Goal: Task Accomplishment & Management: Manage account settings

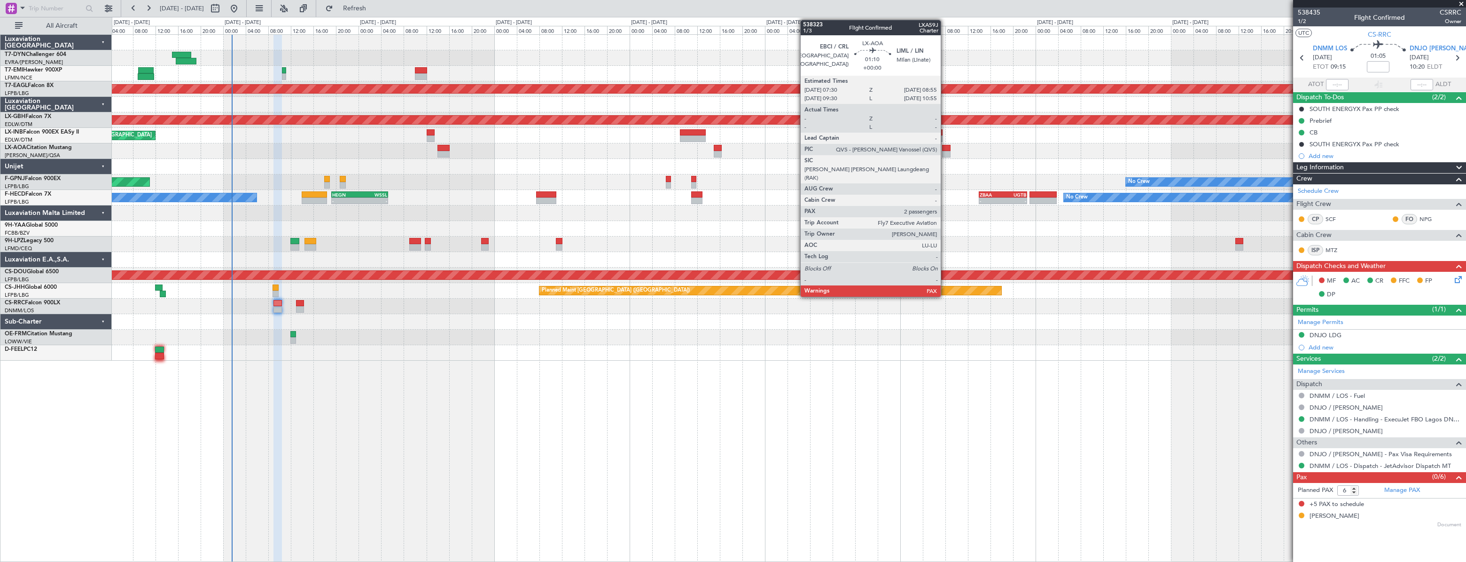
click at [945, 148] on div at bounding box center [946, 148] width 8 height 7
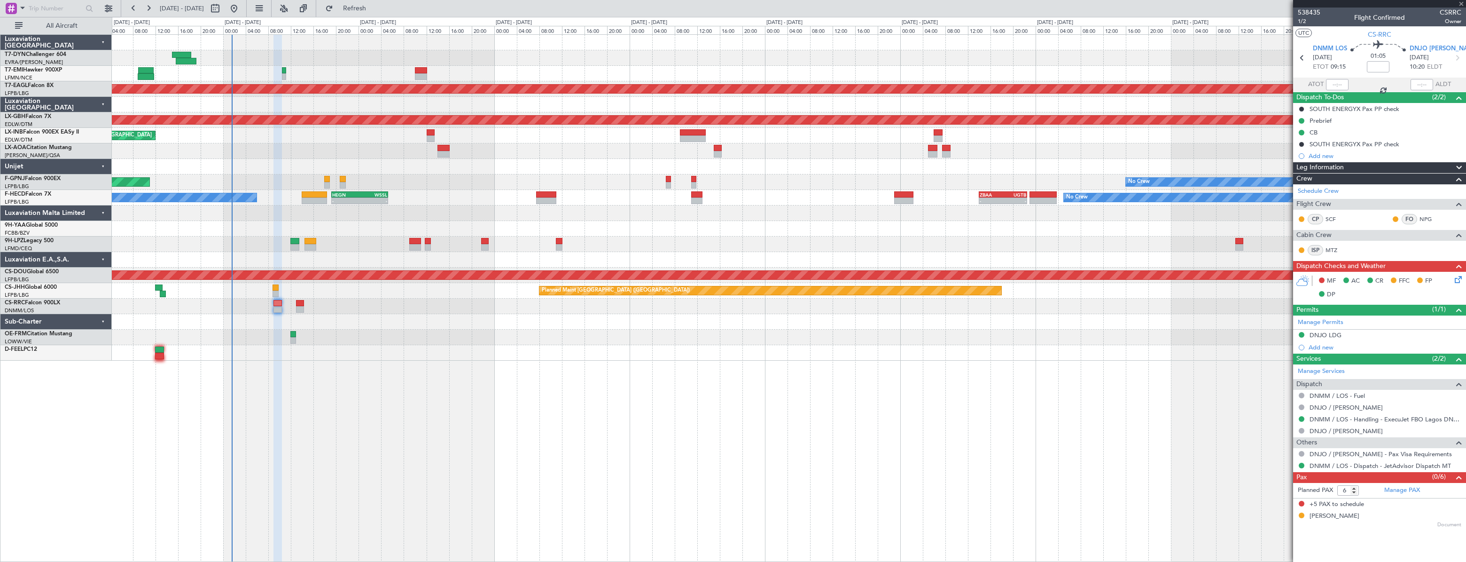
type input "2"
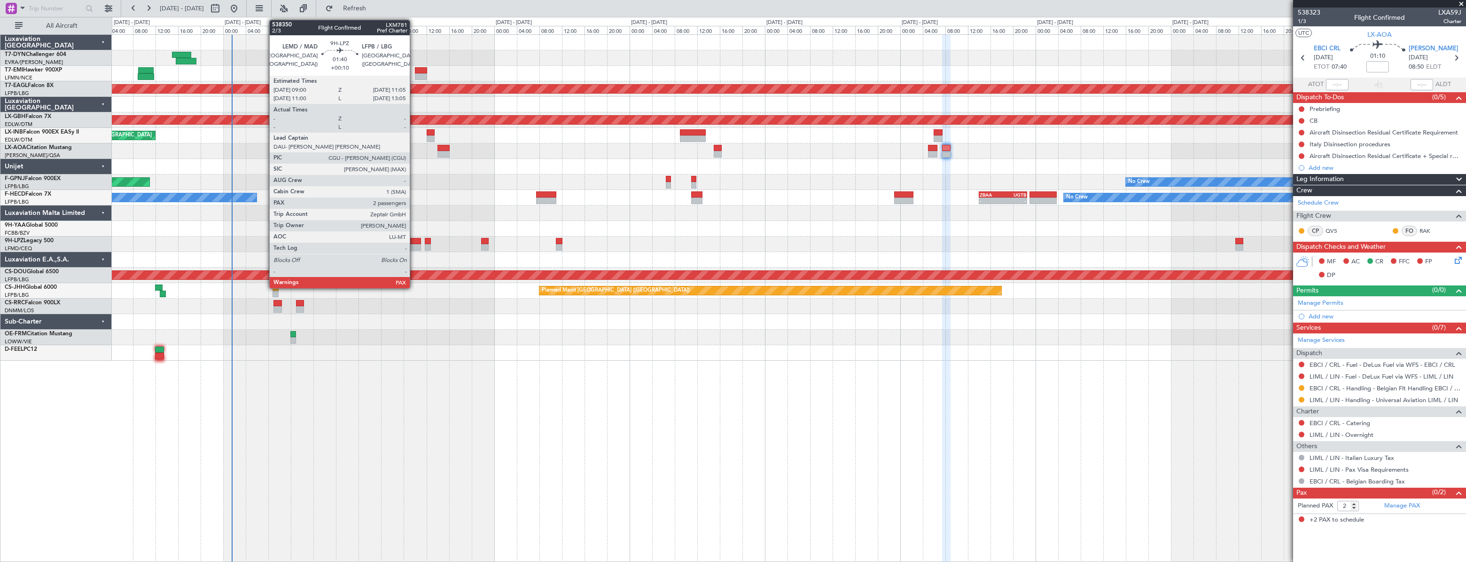
click at [414, 242] on div at bounding box center [415, 241] width 12 height 7
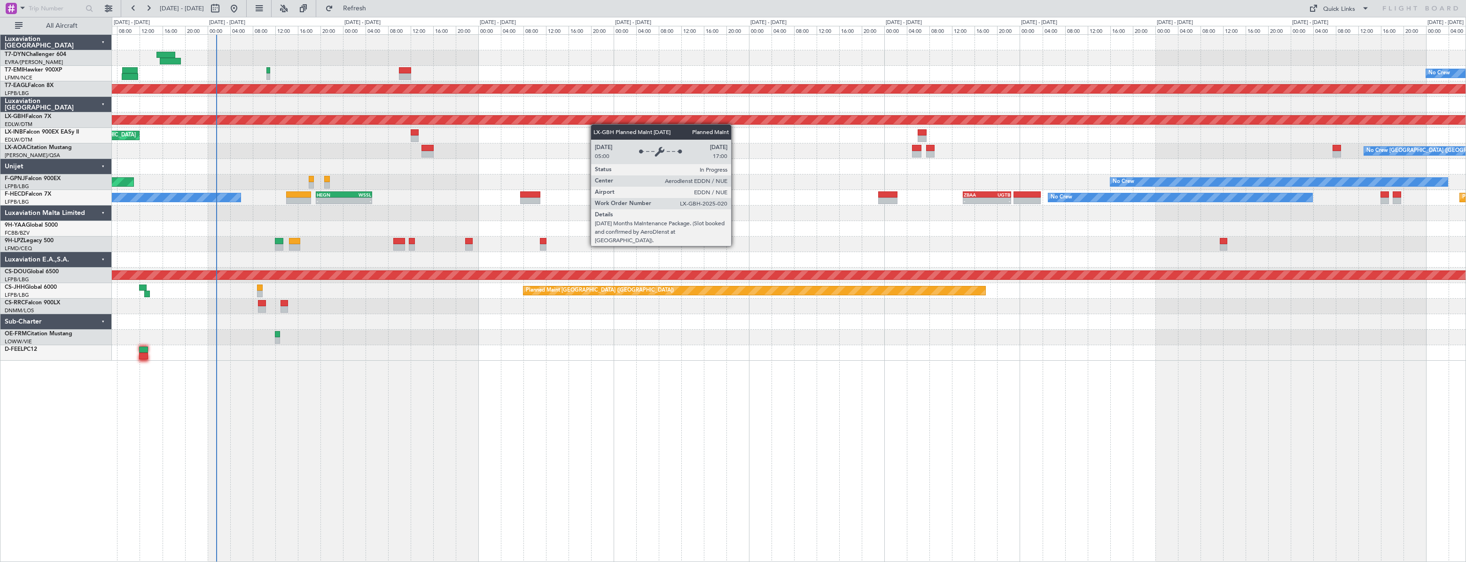
click at [269, 121] on div "No Crew Planned Maint [GEOGRAPHIC_DATA] (Al Maktoum Intl) Planned Maint Nurnber…" at bounding box center [789, 198] width 1354 height 326
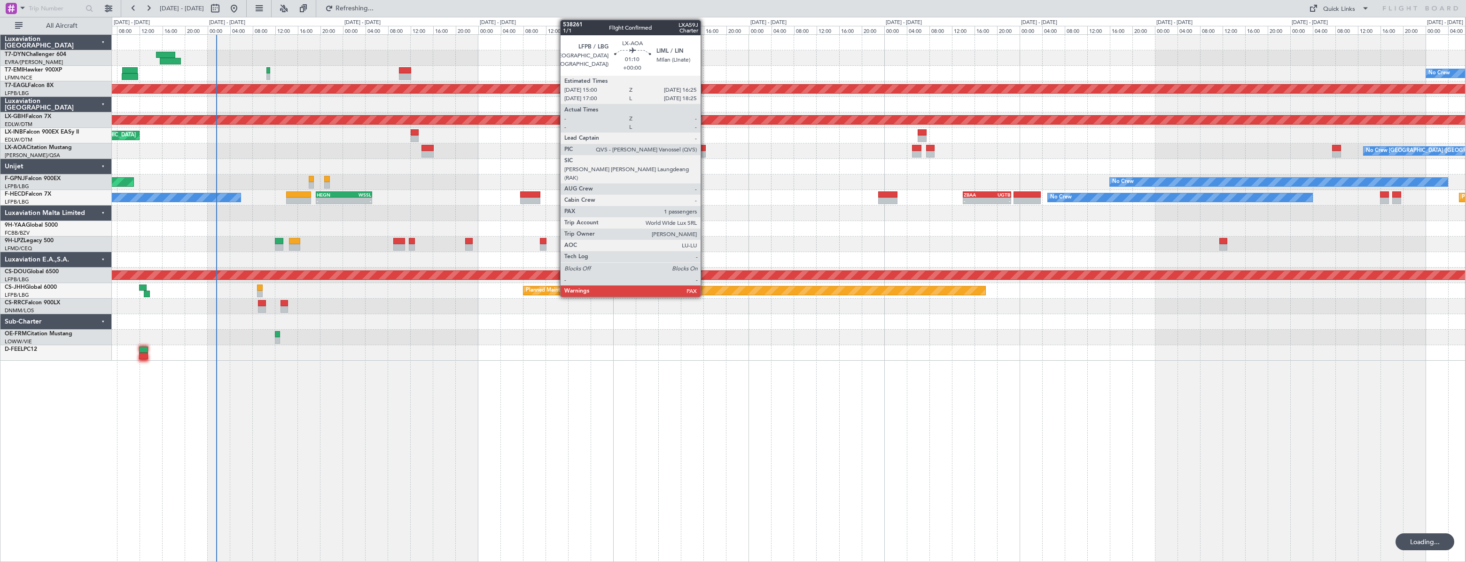
click at [705, 148] on div at bounding box center [702, 148] width 8 height 7
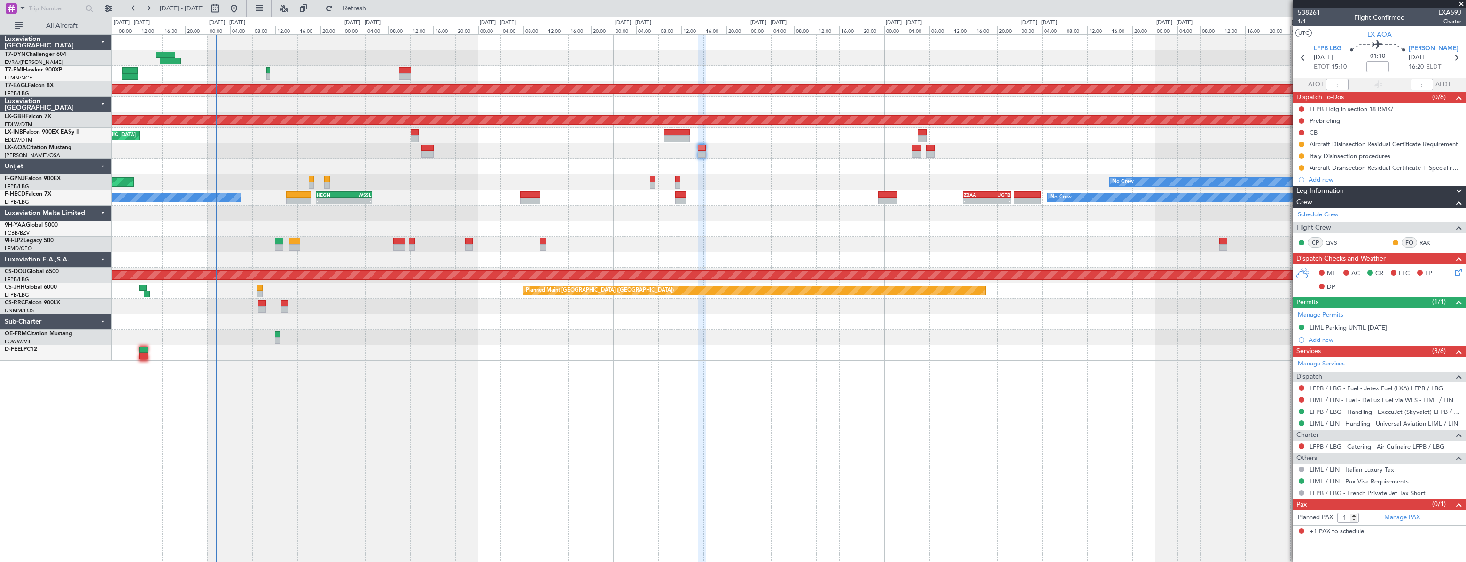
click at [755, 147] on div "No Crew [GEOGRAPHIC_DATA] ([GEOGRAPHIC_DATA]) No Crew [GEOGRAPHIC_DATA] ([GEOGR…" at bounding box center [788, 151] width 1353 height 16
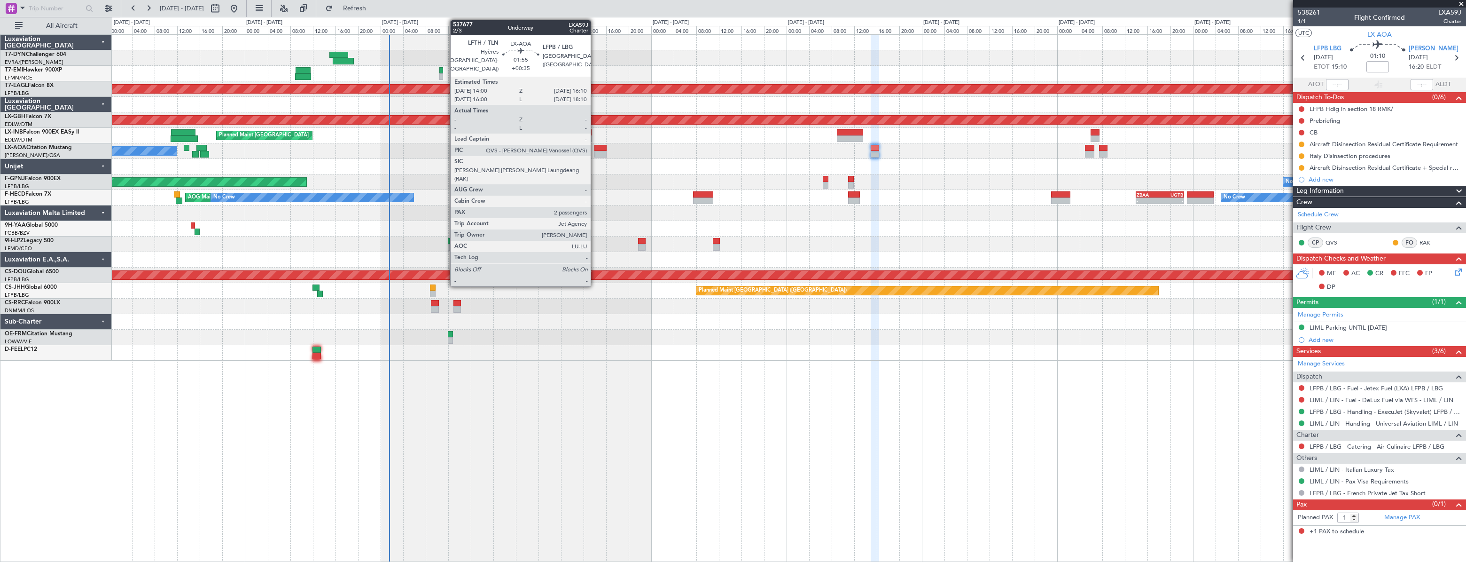
click at [595, 146] on div at bounding box center [600, 148] width 13 height 7
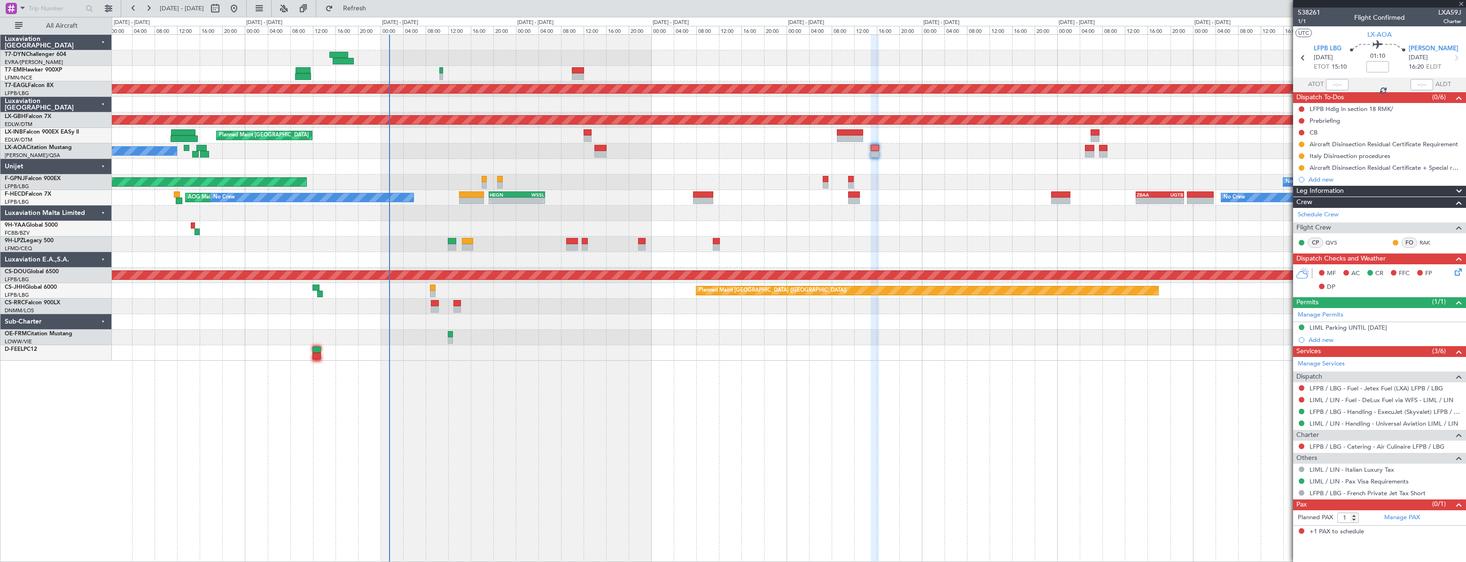
type input "+00:35"
type input "2"
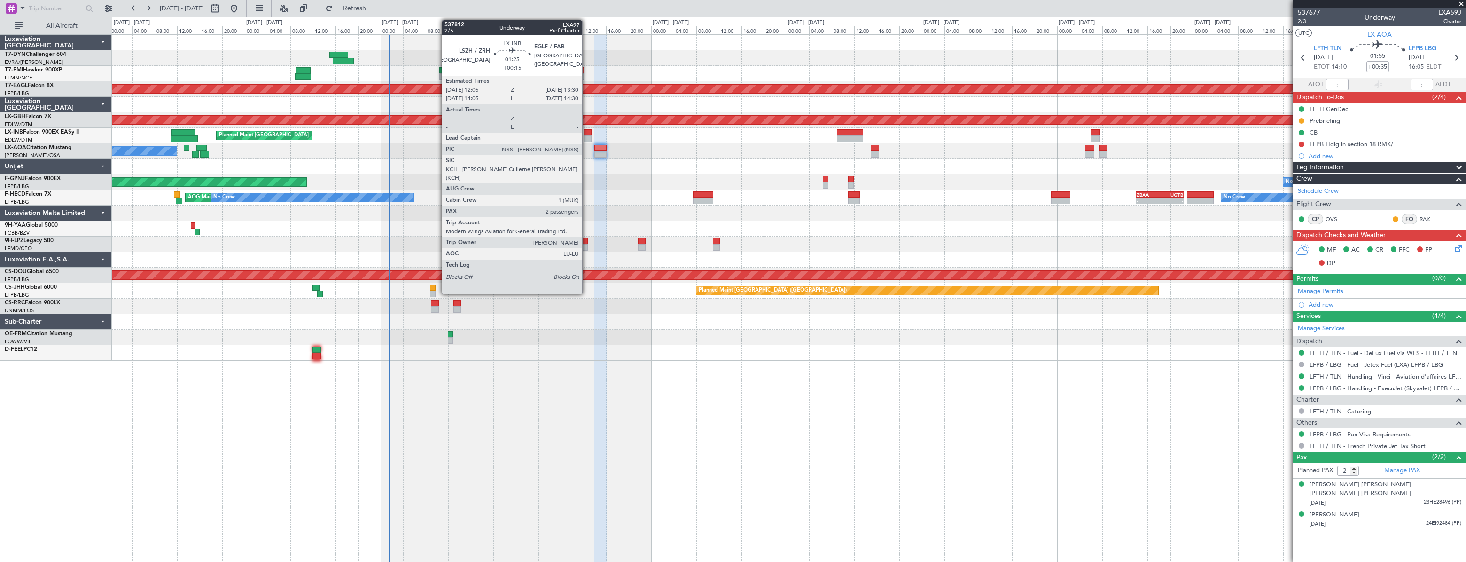
click at [586, 132] on div at bounding box center [588, 132] width 8 height 7
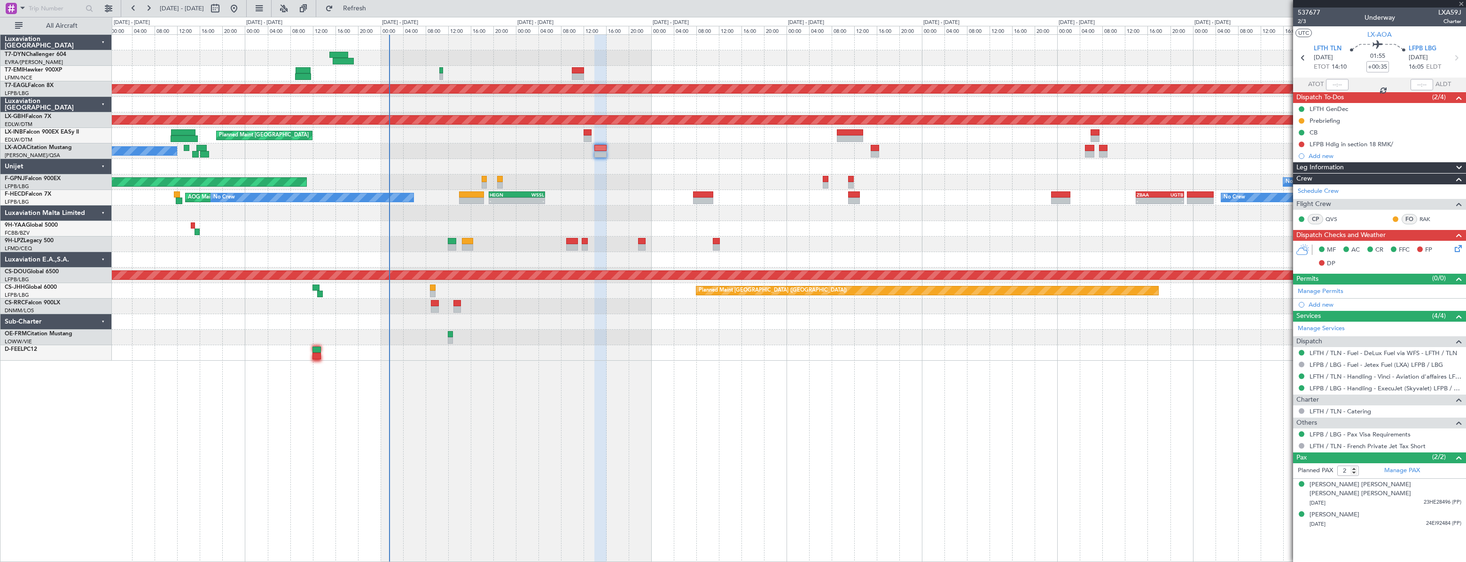
type input "+00:15"
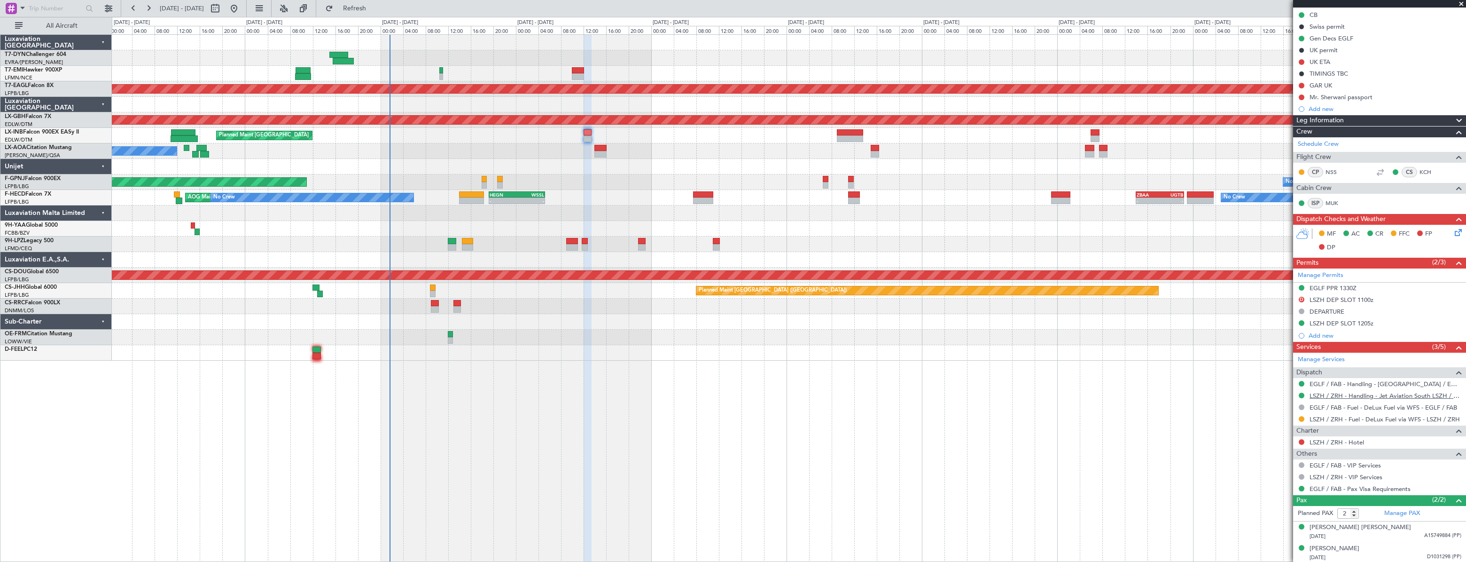
scroll to position [118, 0]
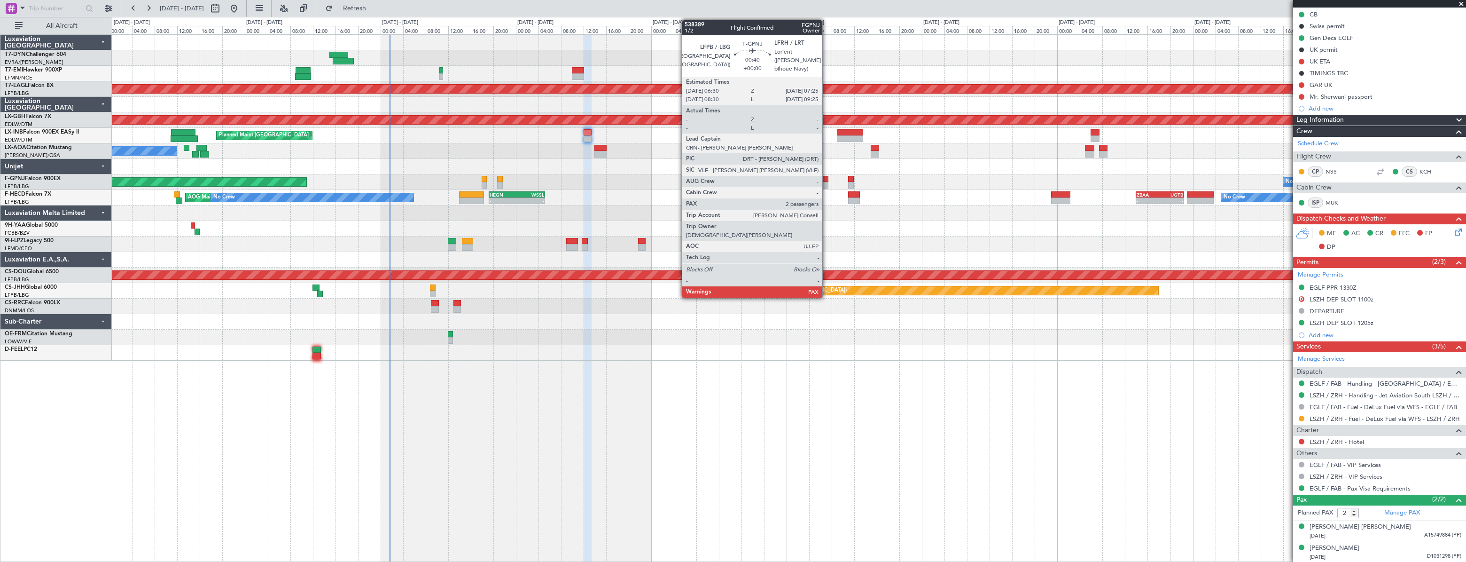
click at [827, 180] on div at bounding box center [826, 179] width 6 height 7
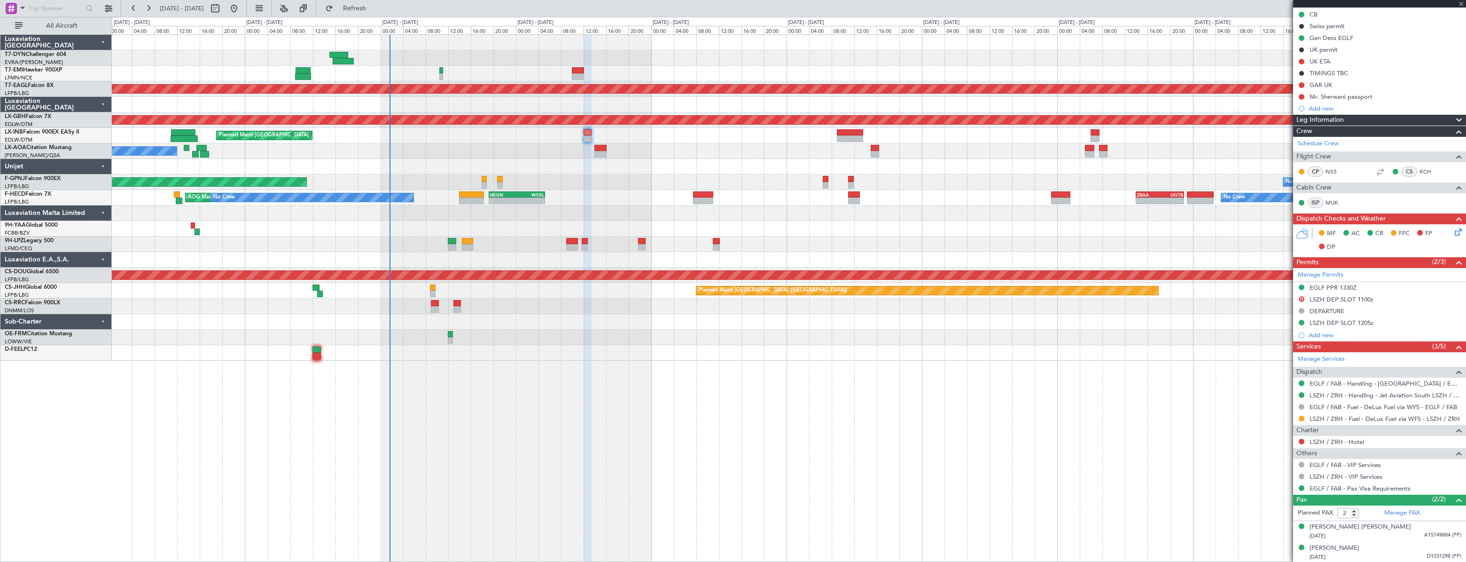
type input "4"
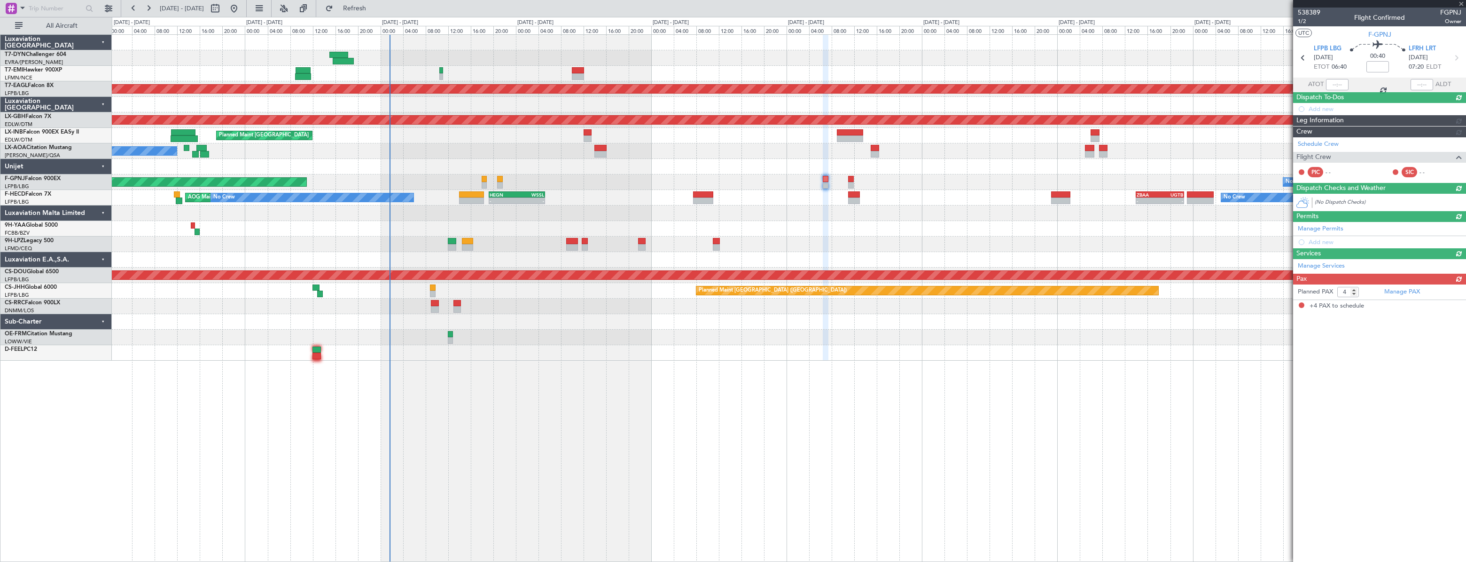
scroll to position [0, 0]
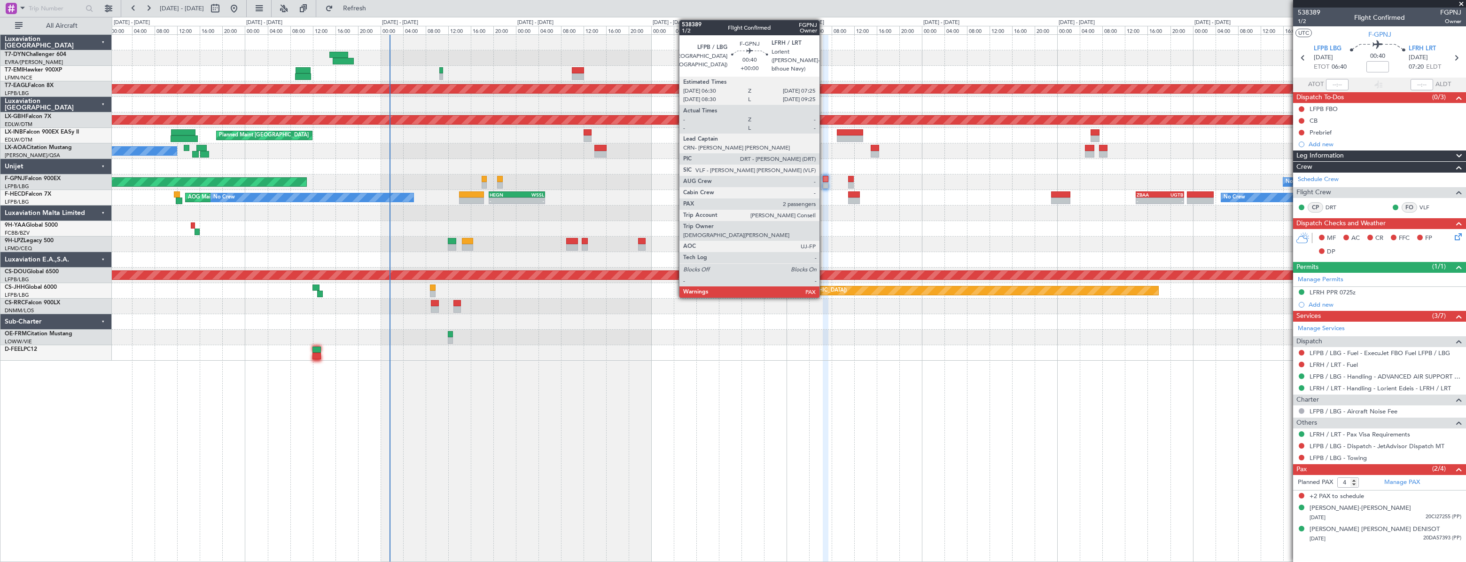
click at [824, 177] on div at bounding box center [826, 179] width 6 height 7
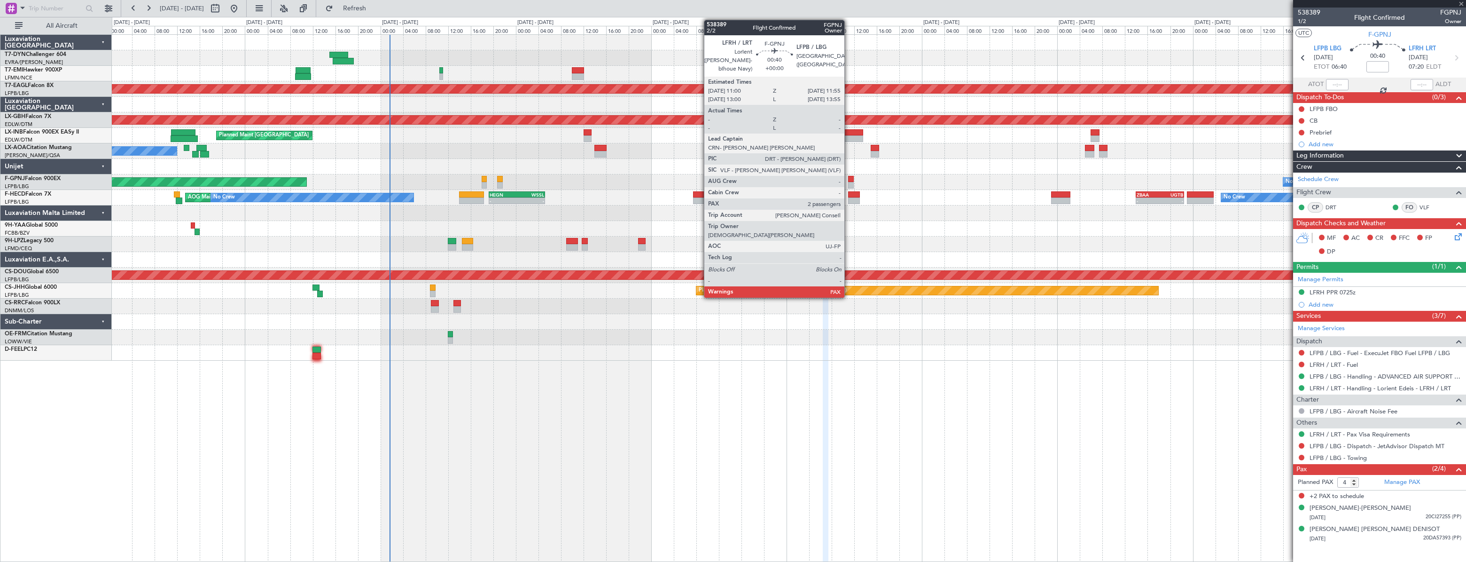
click at [849, 179] on div at bounding box center [851, 179] width 6 height 7
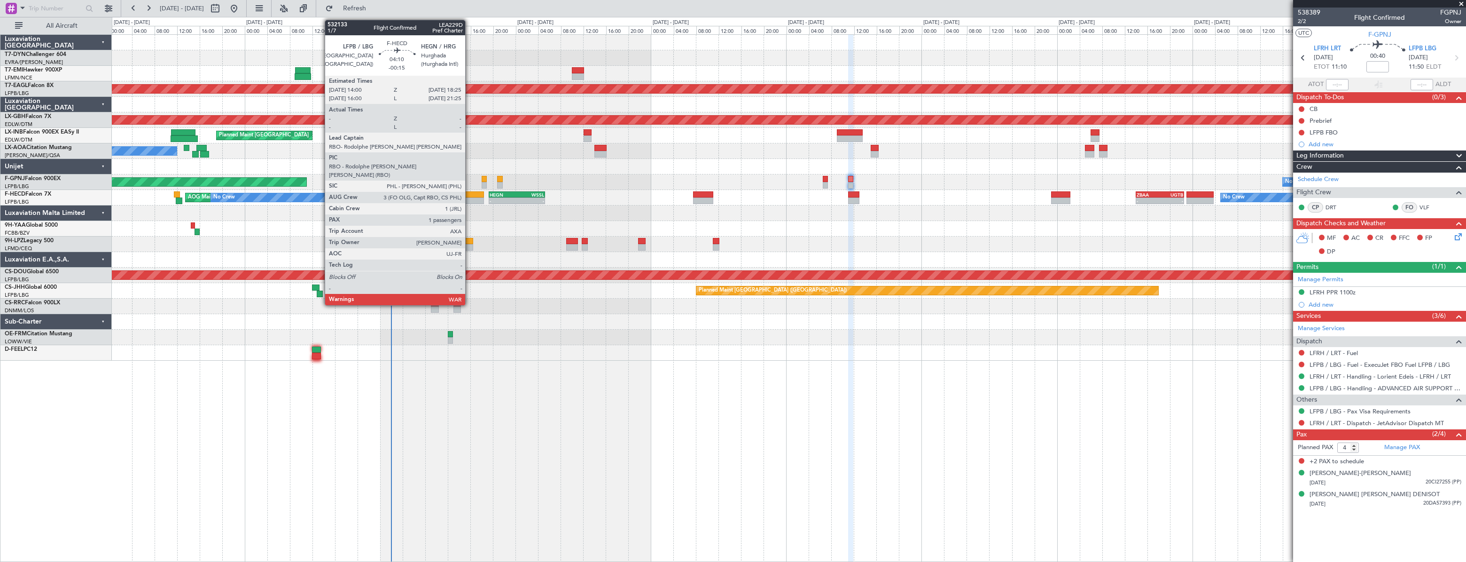
click at [469, 198] on div at bounding box center [471, 200] width 25 height 7
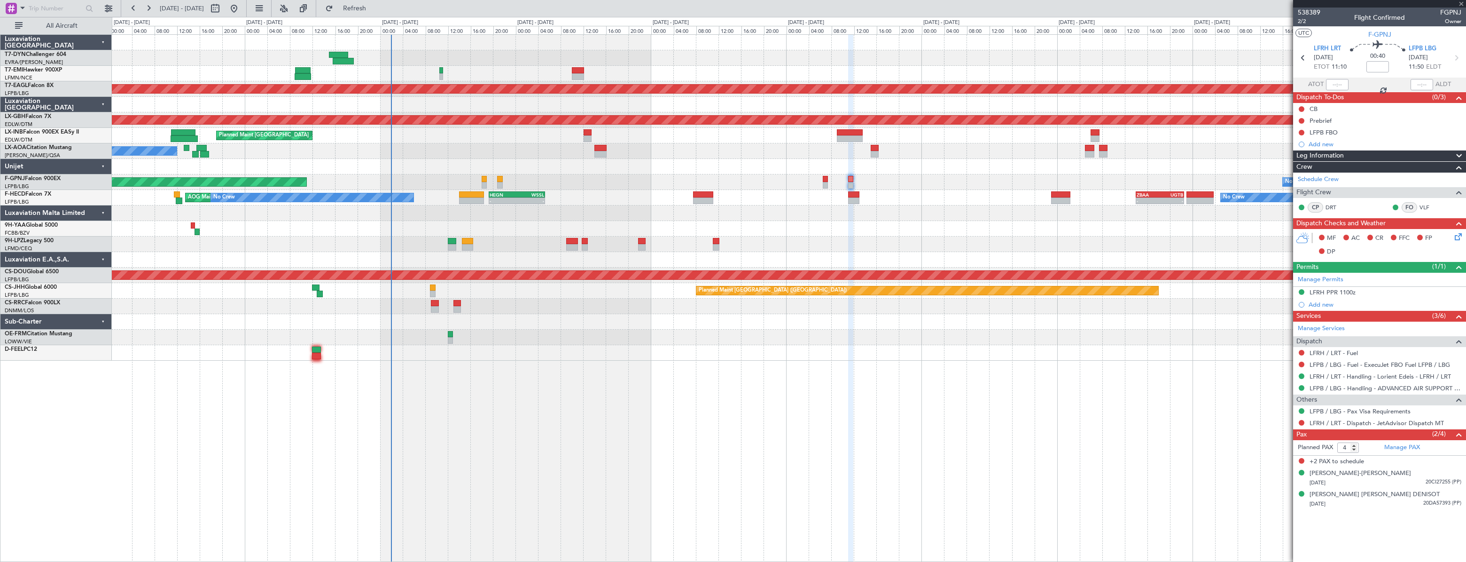
type input "-00:15"
type input "1"
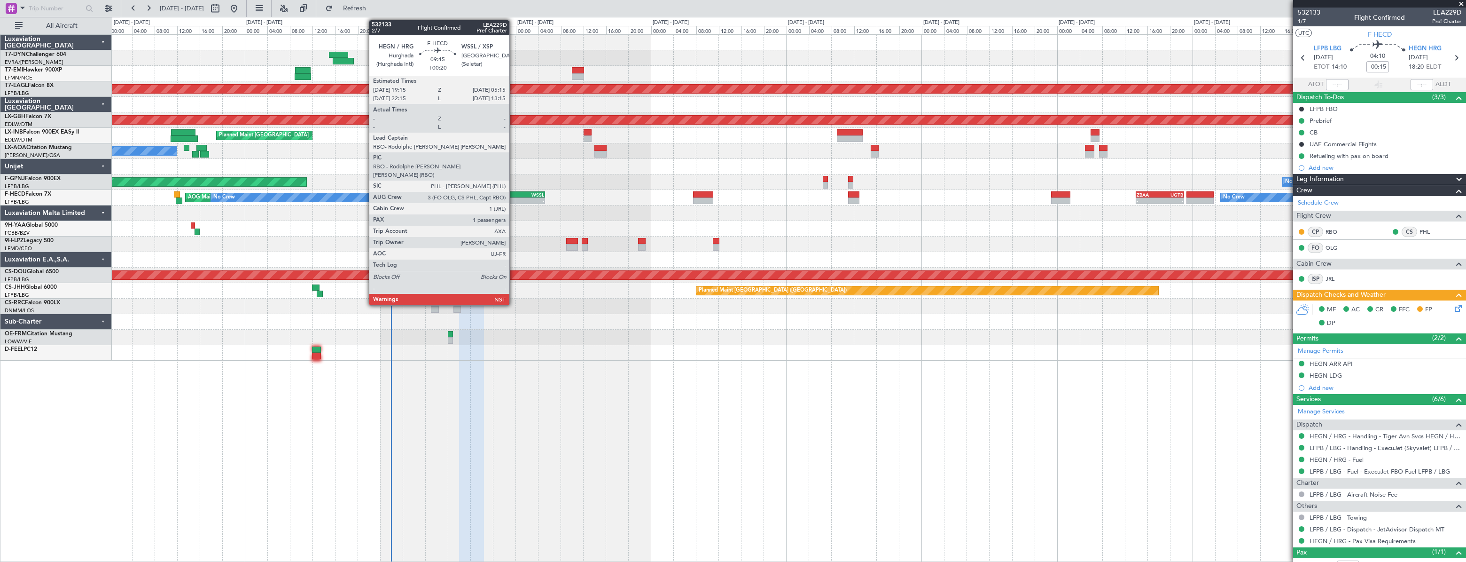
click at [514, 195] on div "HEGN" at bounding box center [503, 195] width 27 height 6
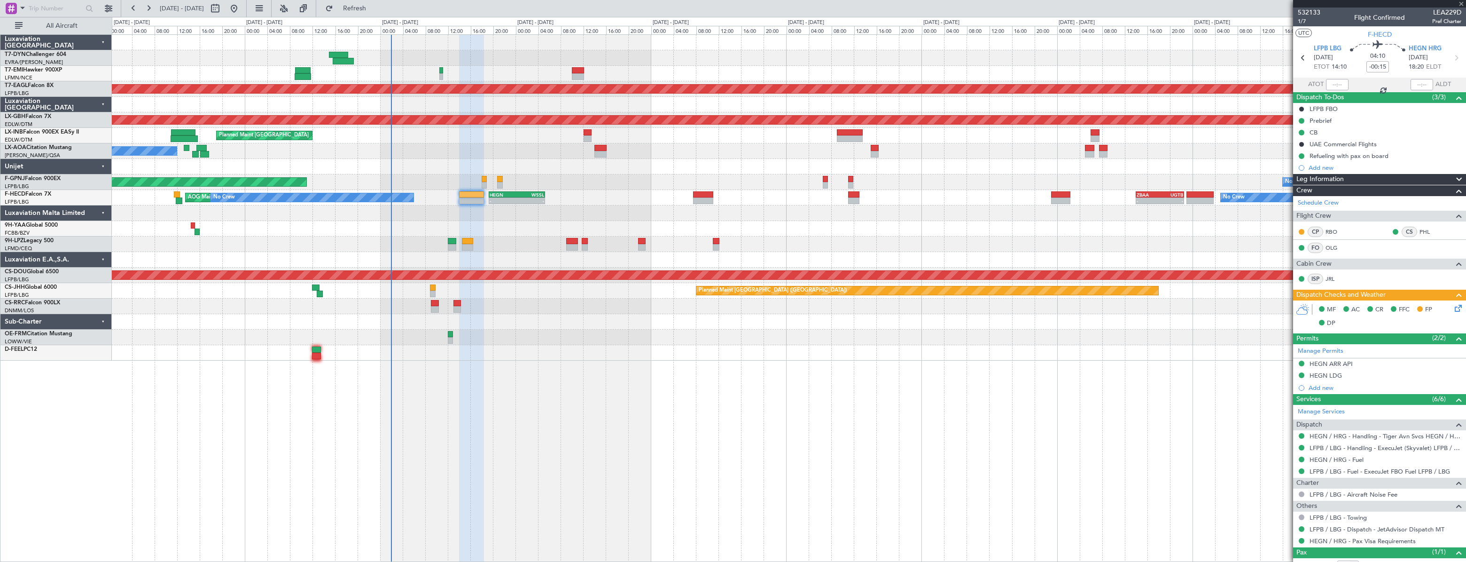
type input "+00:20"
